Goal: Task Accomplishment & Management: Complete application form

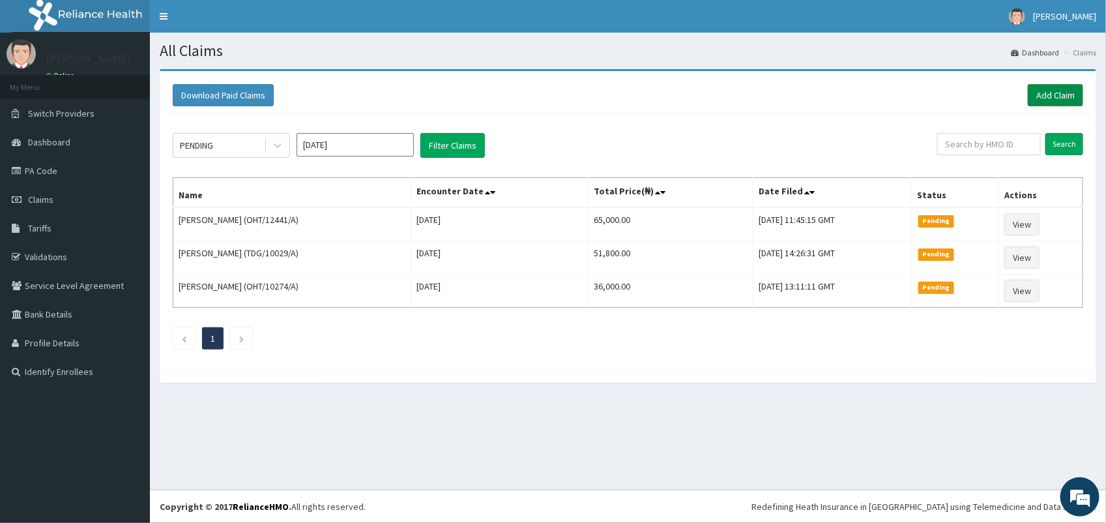
click at [1063, 98] on link "Add Claim" at bounding box center [1055, 95] width 55 height 22
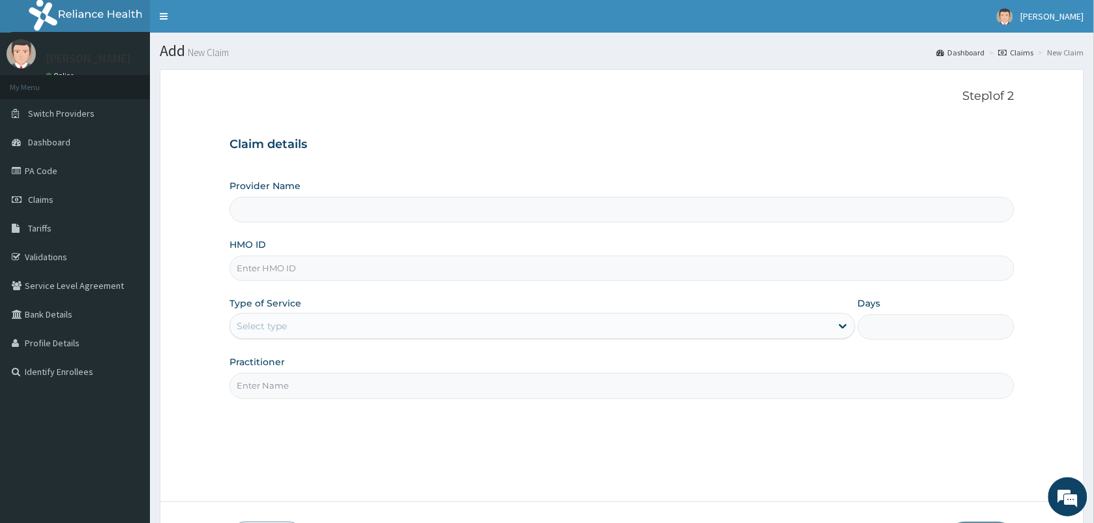
click at [277, 205] on input "Provider Name" at bounding box center [621, 209] width 785 height 25
click at [303, 266] on input "HMO ID" at bounding box center [621, 268] width 785 height 25
type input "VISION PLANET EYE CARE"
type input "VAC/10015/A"
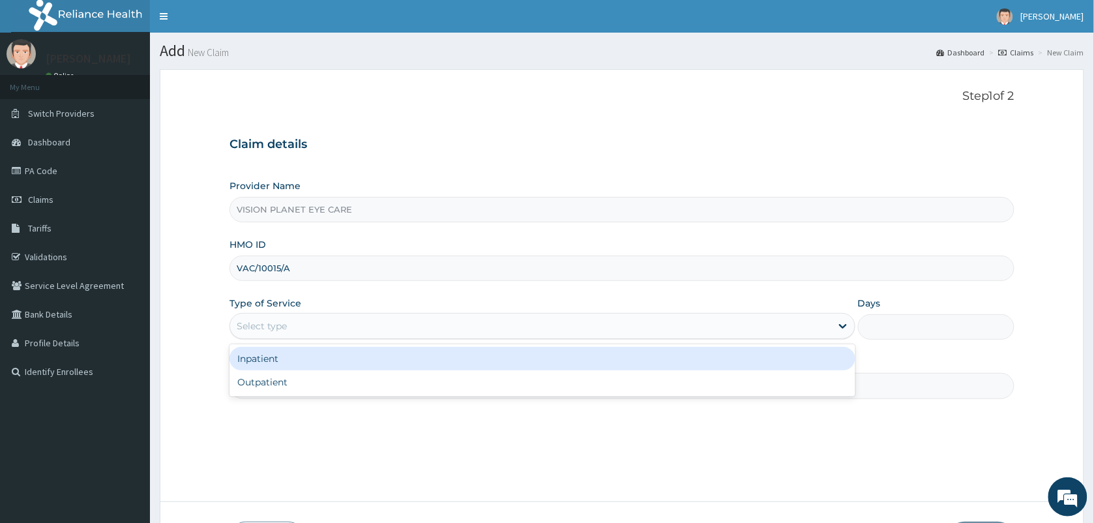
click at [367, 389] on div "Outpatient" at bounding box center [542, 381] width 626 height 23
type input "1"
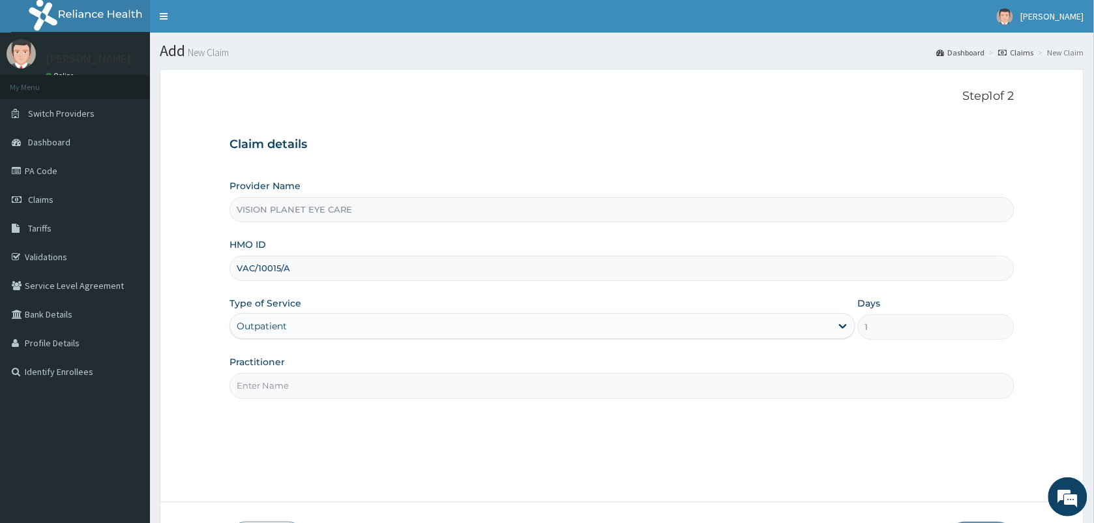
click at [364, 383] on input "Practitioner" at bounding box center [621, 385] width 785 height 25
type input "DR NDIDI="
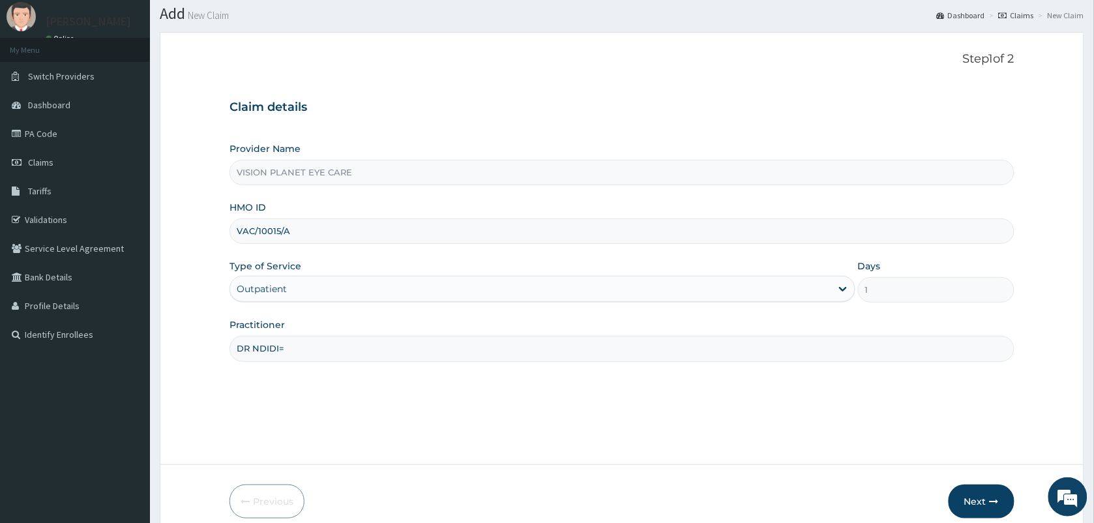
scroll to position [96, 0]
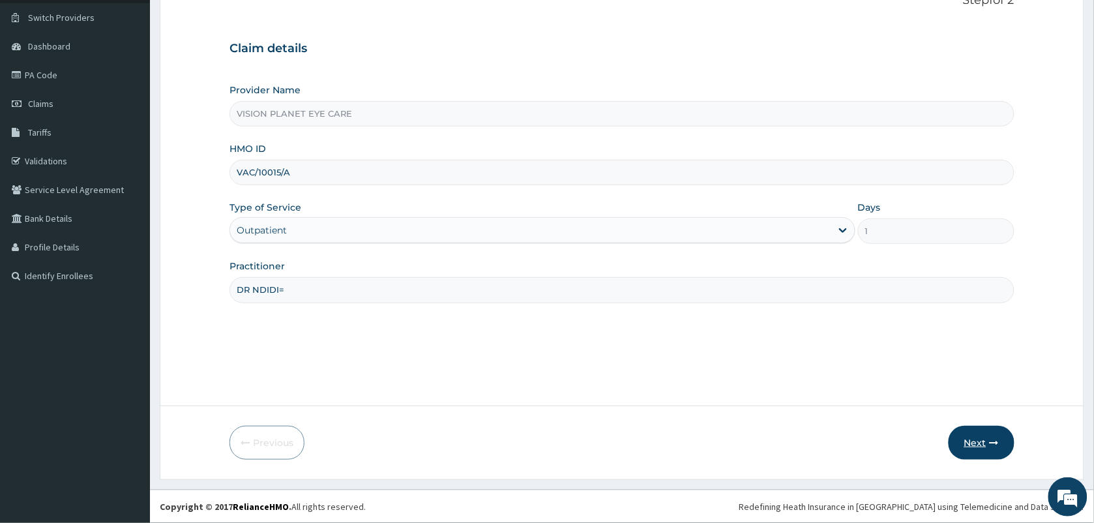
click at [988, 441] on button "Next" at bounding box center [982, 443] width 66 height 34
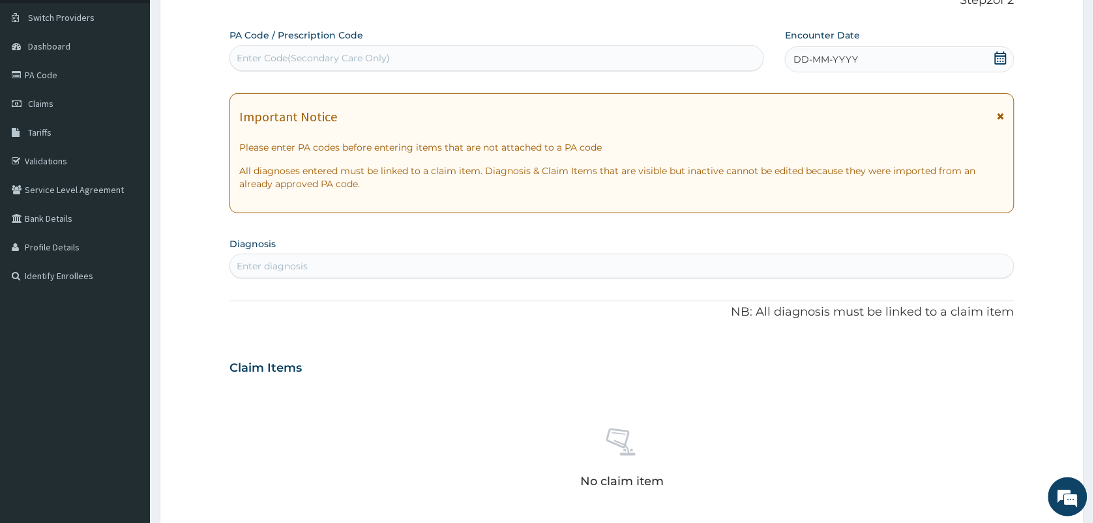
click at [905, 48] on div "DD-MM-YYYY" at bounding box center [899, 59] width 229 height 26
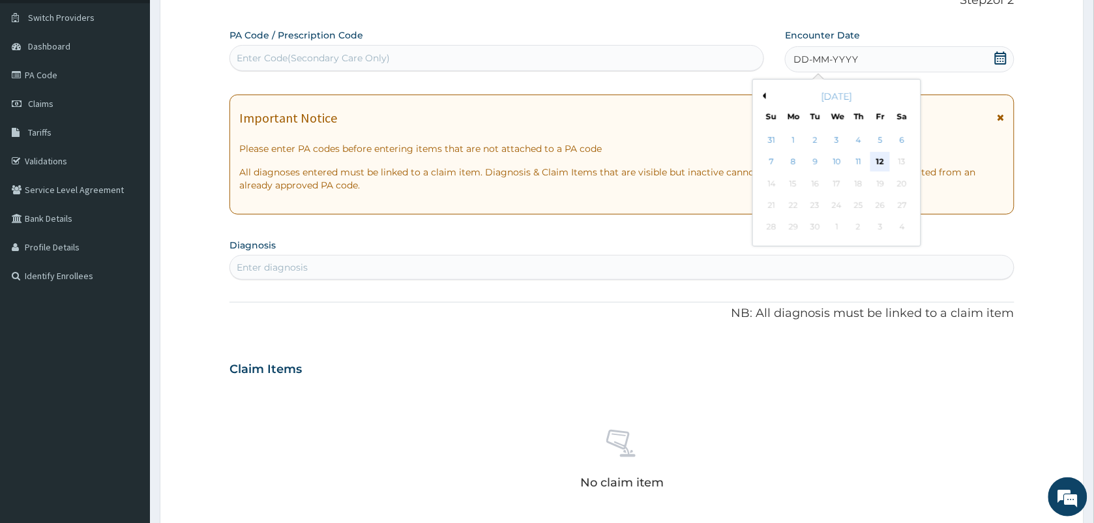
click at [884, 158] on div "12" at bounding box center [881, 163] width 20 height 20
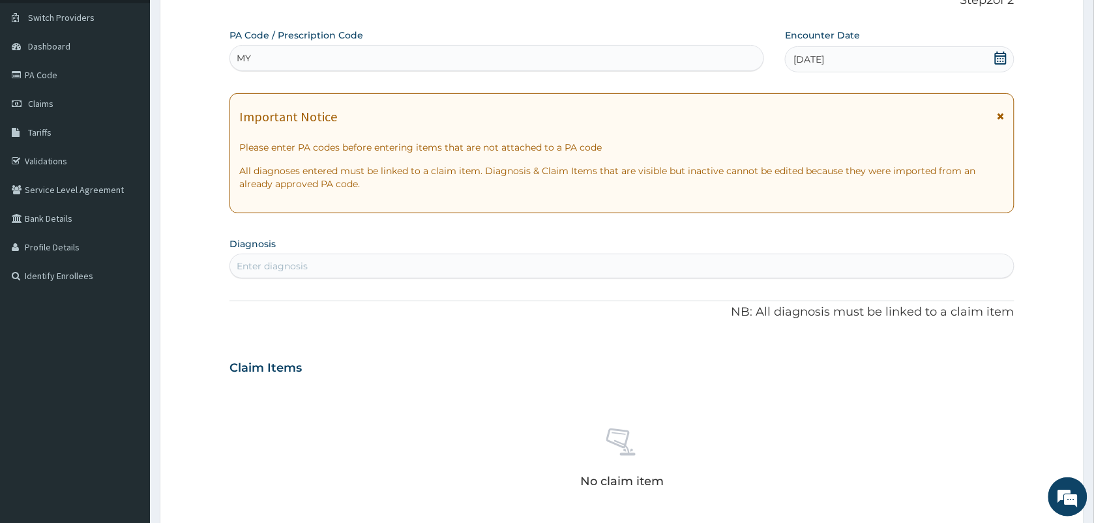
type input "M"
paste input "PA/85D347"
type input "PA/85D347"
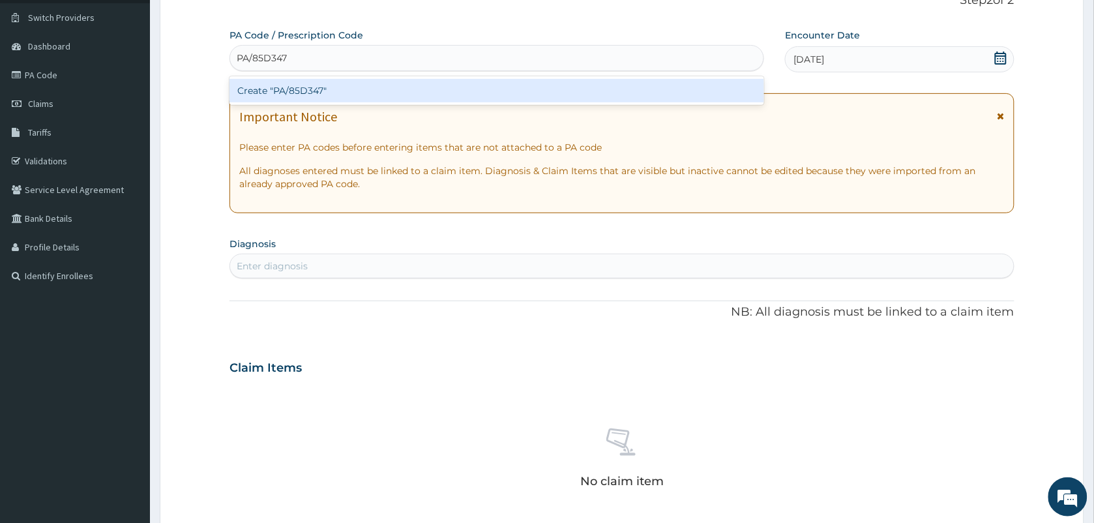
click at [352, 79] on div "Create "PA/85D347"" at bounding box center [496, 90] width 535 height 23
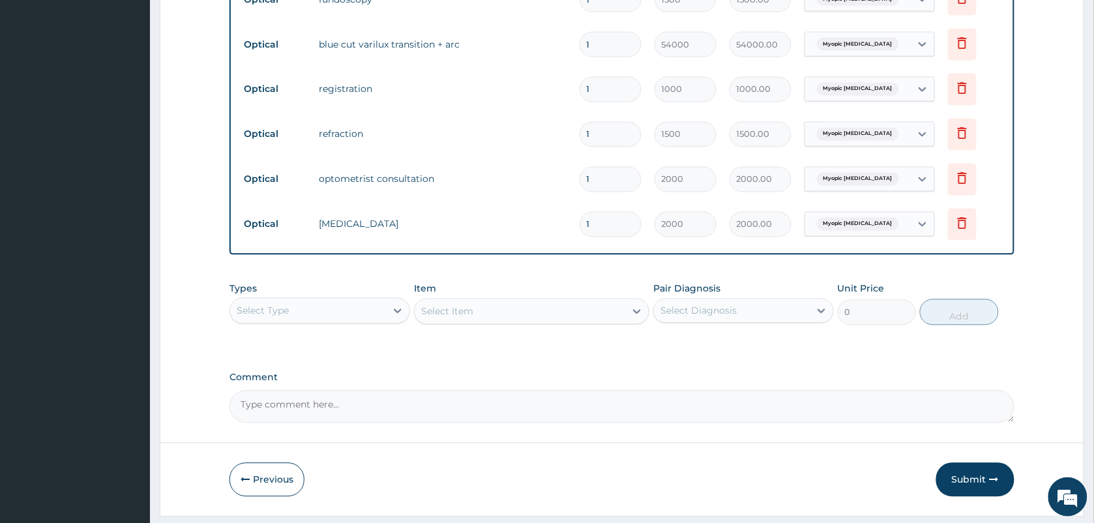
scroll to position [715, 0]
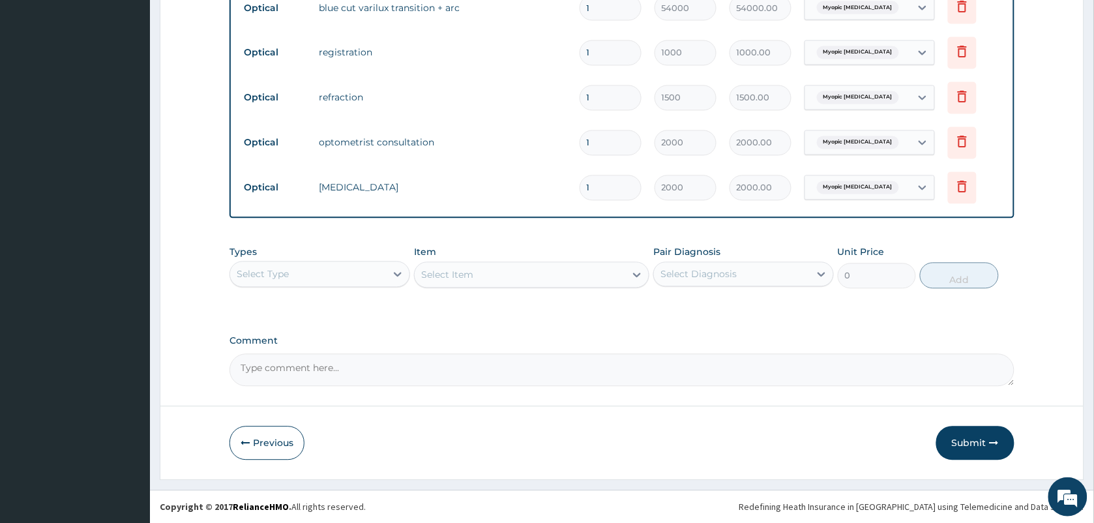
click at [268, 369] on textarea "Comment" at bounding box center [621, 370] width 785 height 33
type textarea "E"
click at [975, 437] on button "Submit" at bounding box center [975, 443] width 78 height 34
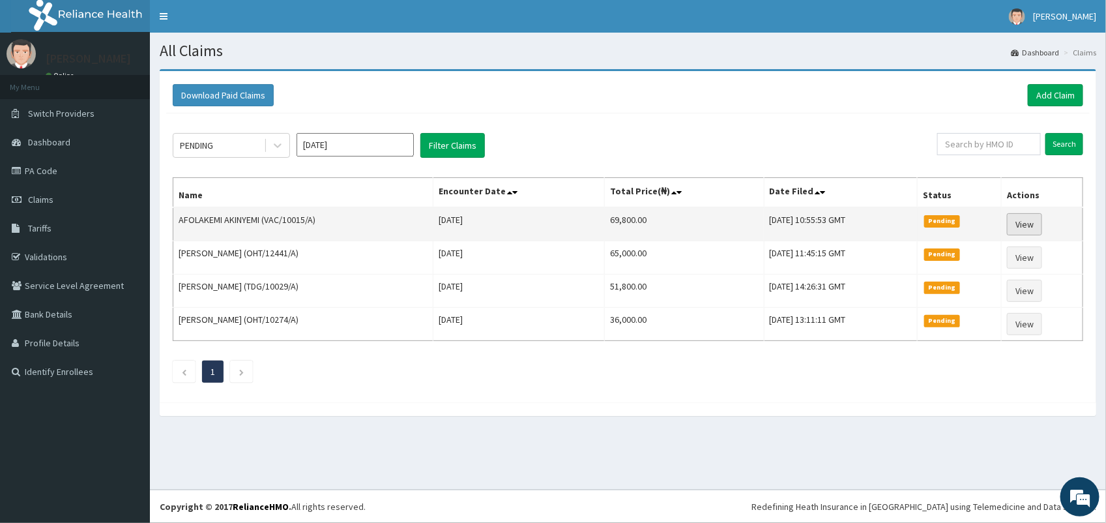
click at [1037, 215] on link "View" at bounding box center [1024, 224] width 35 height 22
